Goal: Task Accomplishment & Management: Complete application form

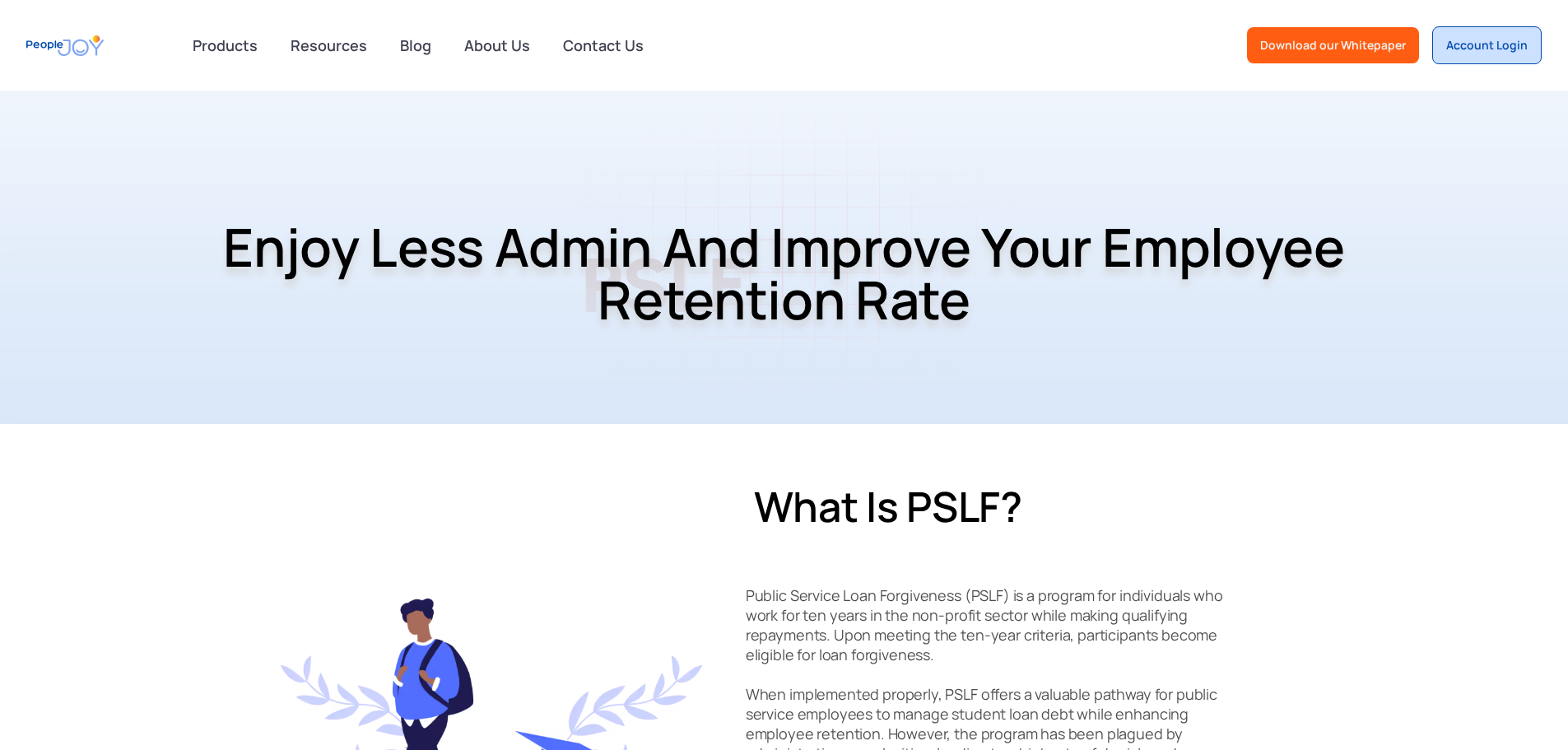
click at [1467, 51] on div "Account Login" at bounding box center [1487, 45] width 81 height 16
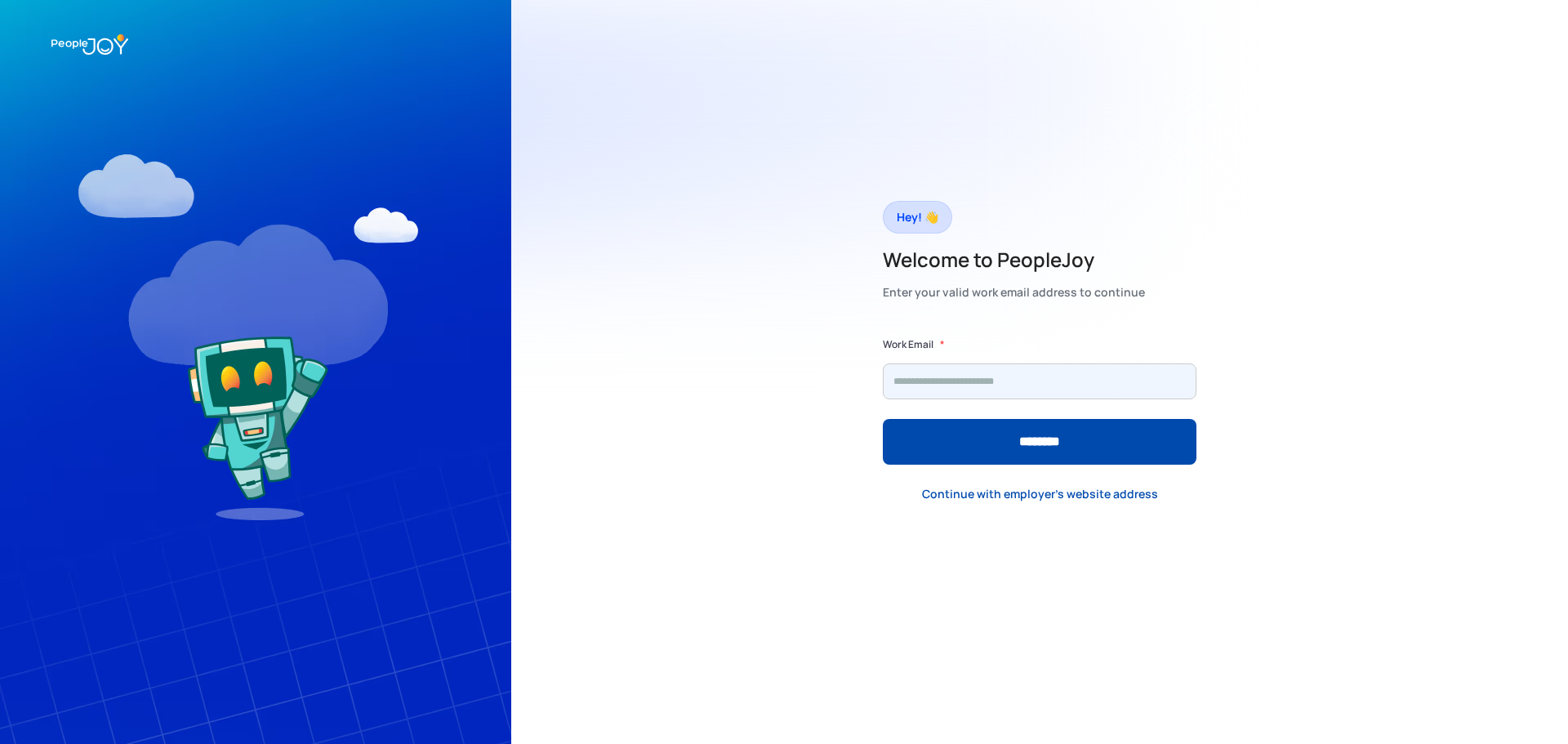
click at [974, 378] on input "Form" at bounding box center [1040, 381] width 314 height 36
type input "**********"
click at [883, 419] on input "********" at bounding box center [1040, 442] width 314 height 46
